Goal: Find specific page/section: Find specific page/section

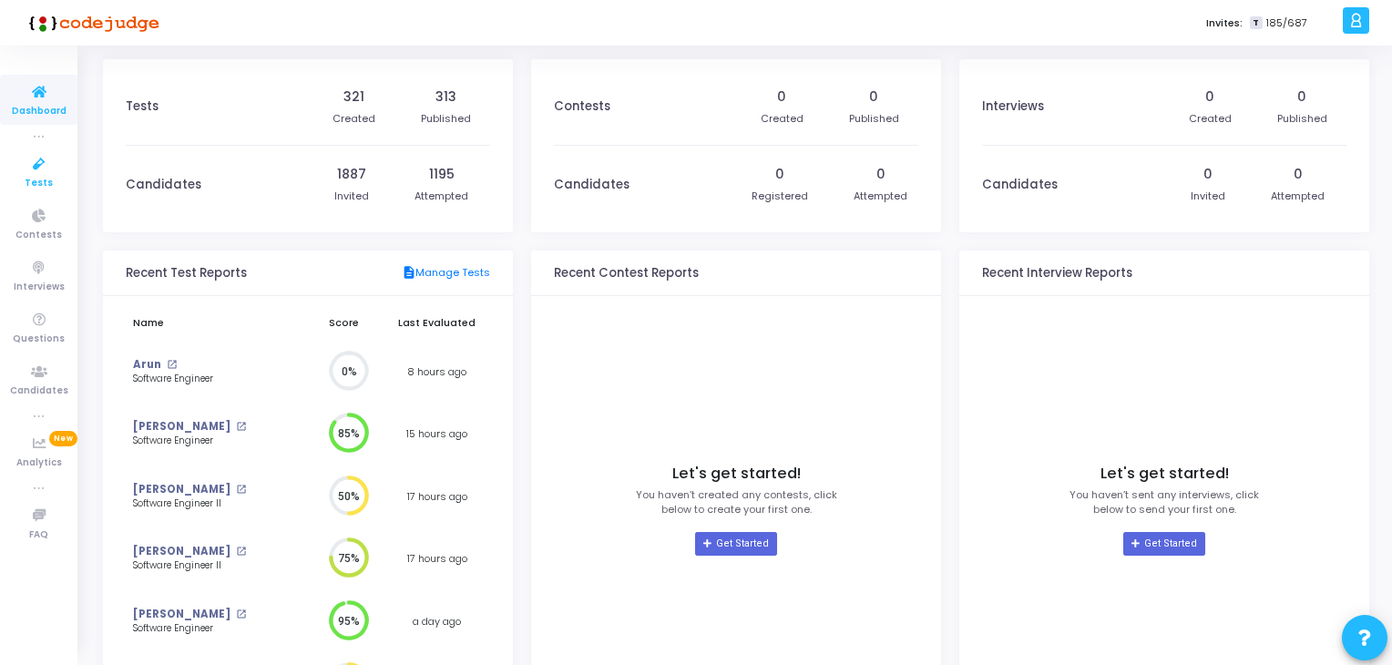
click at [36, 161] on icon at bounding box center [39, 164] width 38 height 23
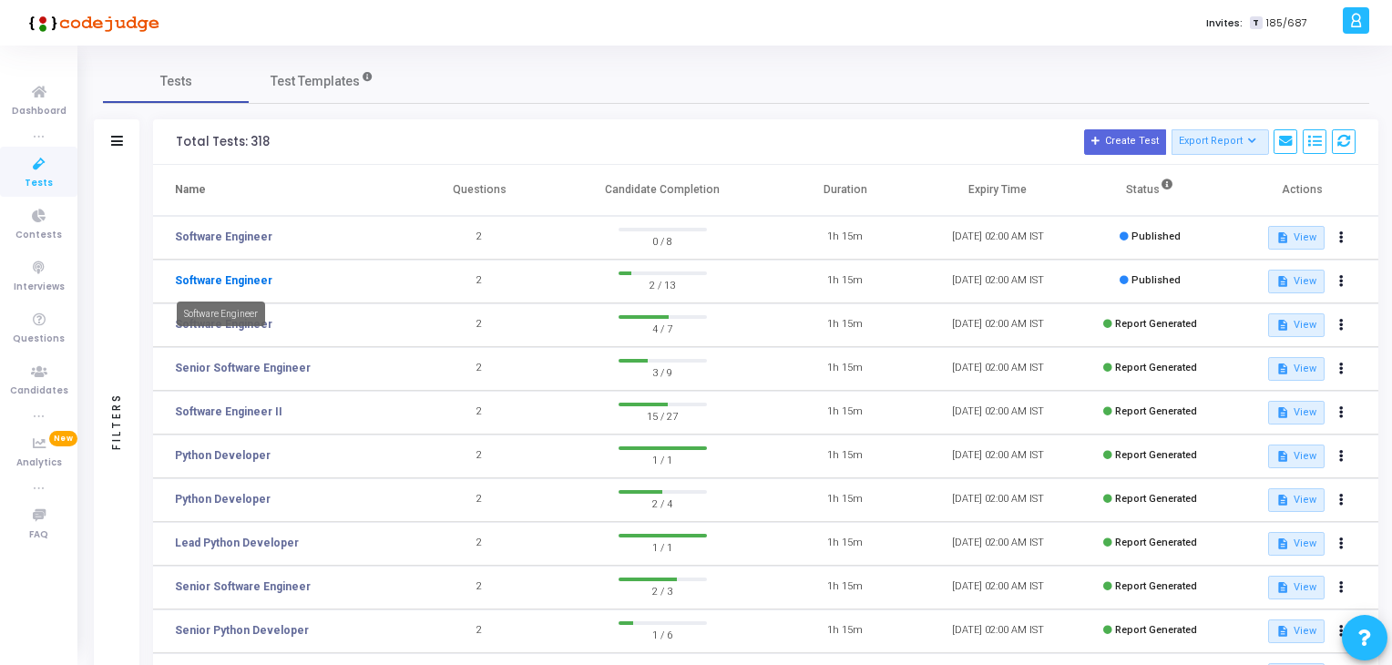
click at [215, 285] on link "Software Engineer" at bounding box center [223, 280] width 97 height 16
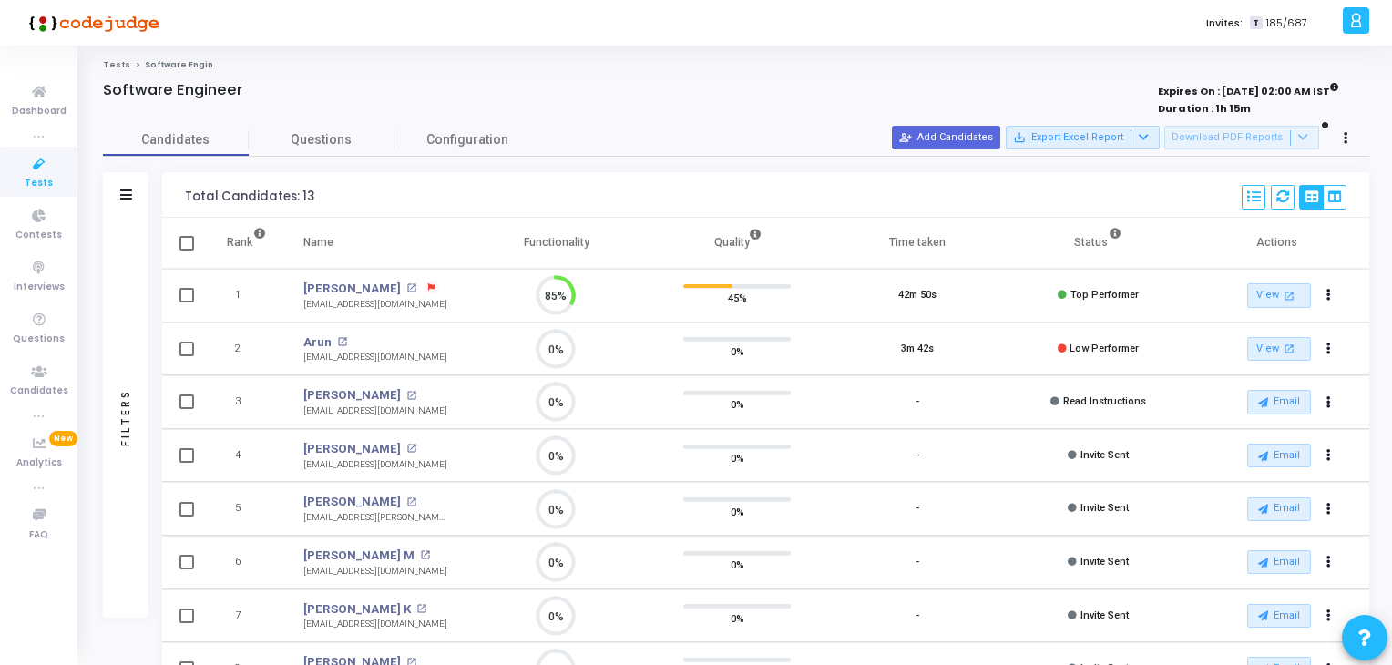
scroll to position [37, 46]
click at [44, 179] on span "Tests" at bounding box center [39, 183] width 28 height 15
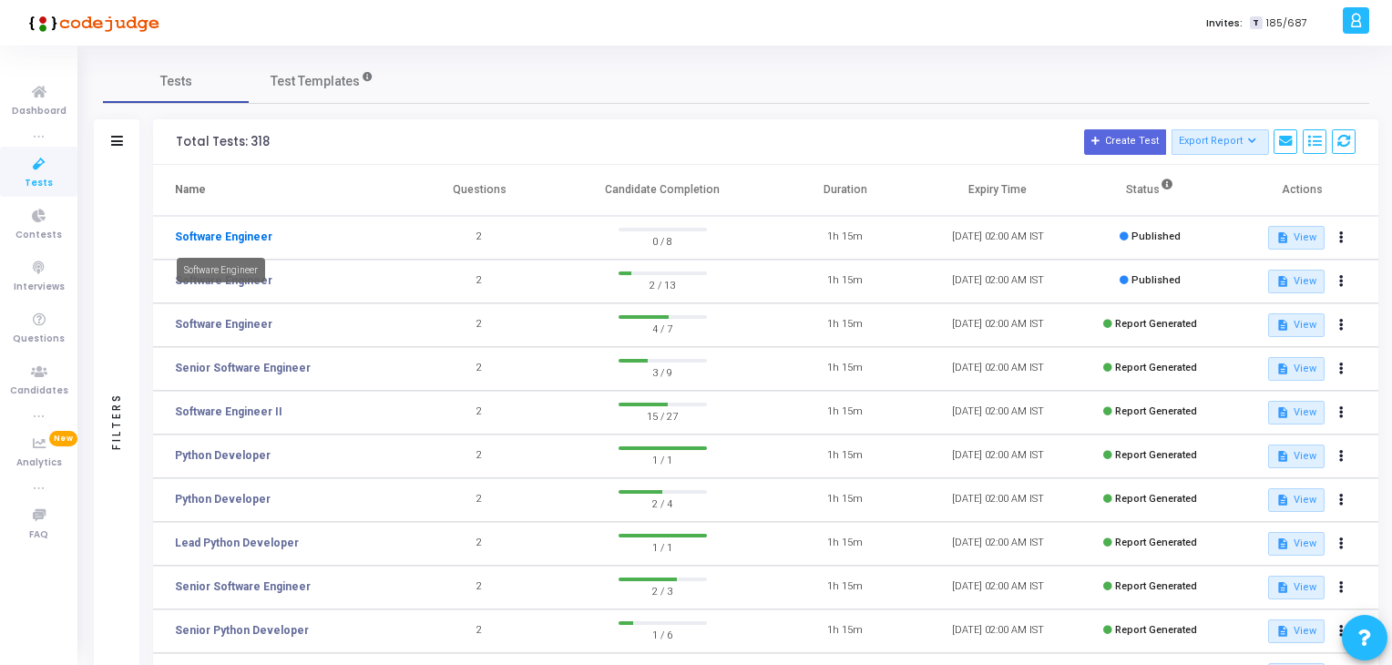
click at [218, 244] on link "Software Engineer" at bounding box center [223, 237] width 97 height 16
